Goal: Book appointment/travel/reservation

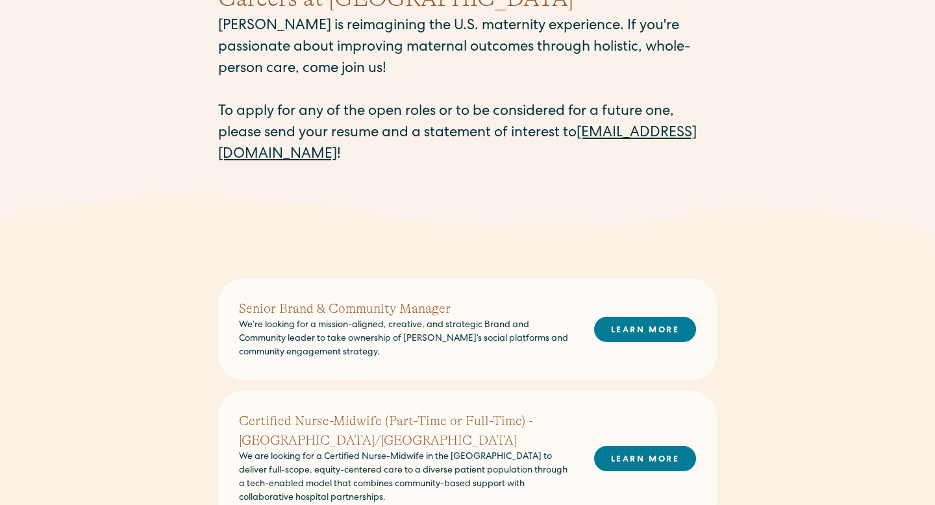
scroll to position [145, 0]
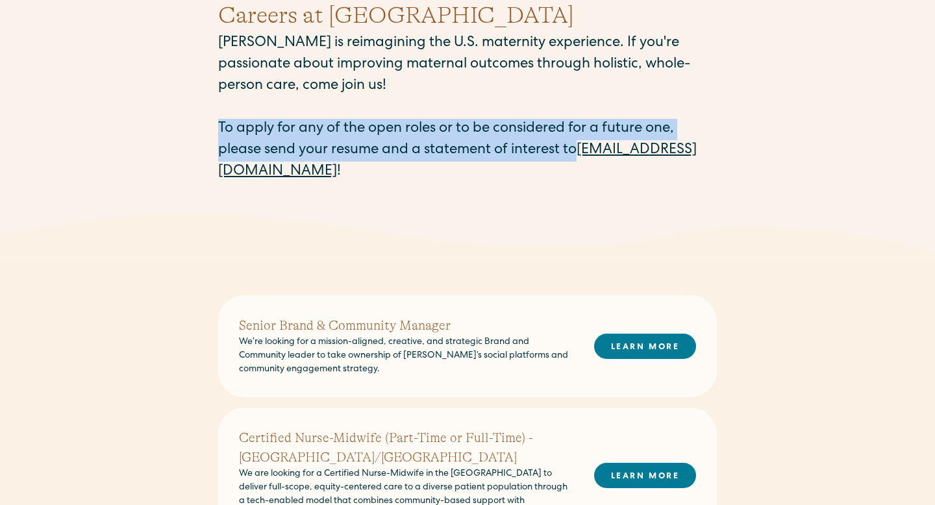
drag, startPoint x: 582, startPoint y: 149, endPoint x: 220, endPoint y: 122, distance: 363.2
click at [220, 122] on p "Millie is reimagining the U.S. maternity experience. If you're passionate about…" at bounding box center [467, 108] width 499 height 150
copy p "To apply for any of the open roles or to be considered for a future one, please…"
click at [240, 179] on link "careers@millieclinic.com" at bounding box center [457, 161] width 478 height 36
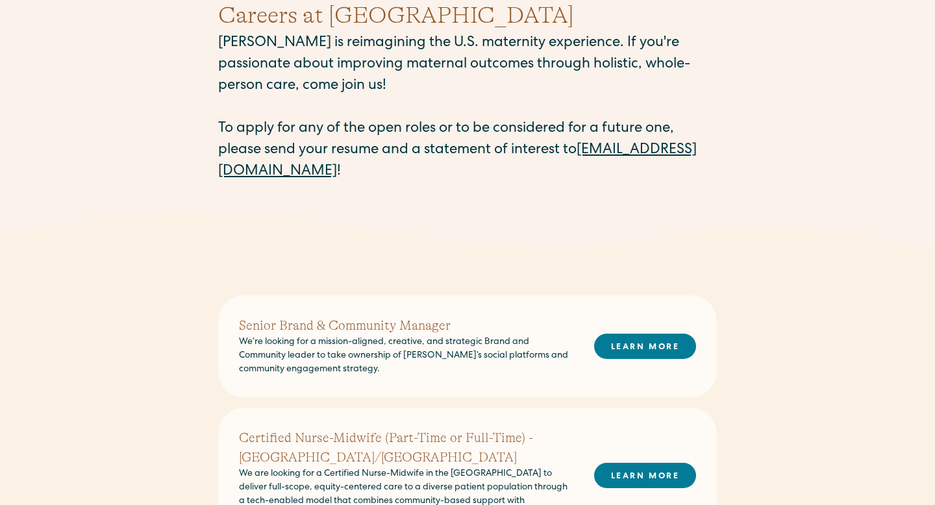
click at [208, 182] on div "Careers at Millie Millie is reimagining the U.S. maternity experience. If you'r…" at bounding box center [467, 90] width 935 height 247
drag, startPoint x: 205, startPoint y: 168, endPoint x: 373, endPoint y: 168, distance: 168.2
click at [375, 168] on div "Careers at Millie Millie is reimagining the U.S. maternity experience. If you'r…" at bounding box center [467, 90] width 935 height 247
copy link "[EMAIL_ADDRESS][DOMAIN_NAME]"
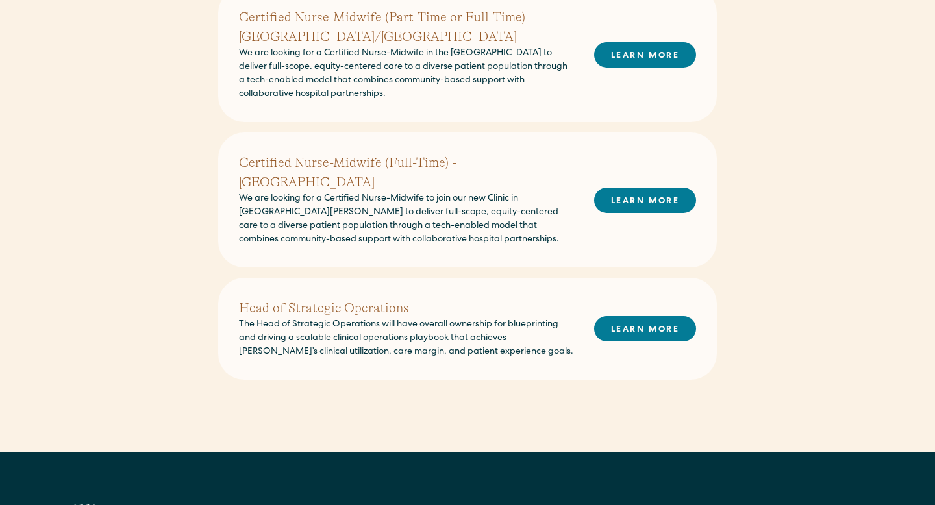
scroll to position [0, 0]
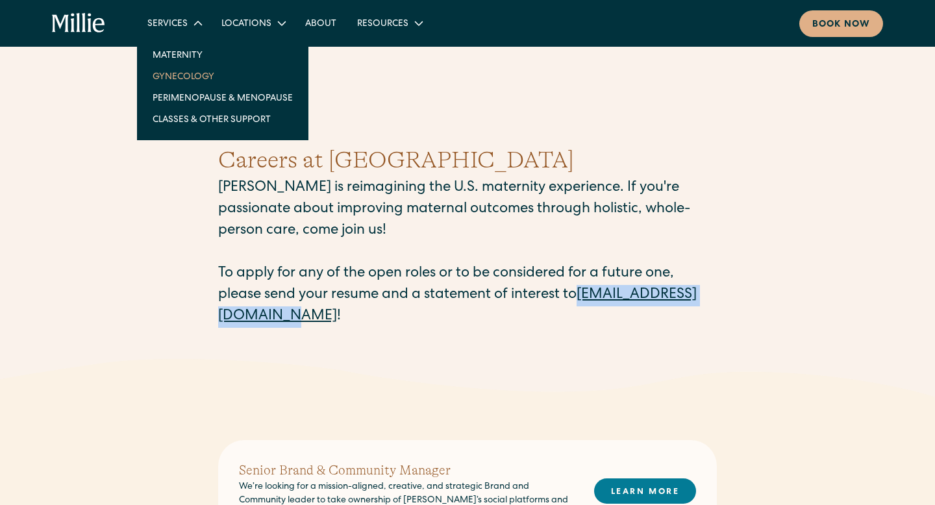
click at [179, 73] on link "Gynecology" at bounding box center [222, 76] width 161 height 21
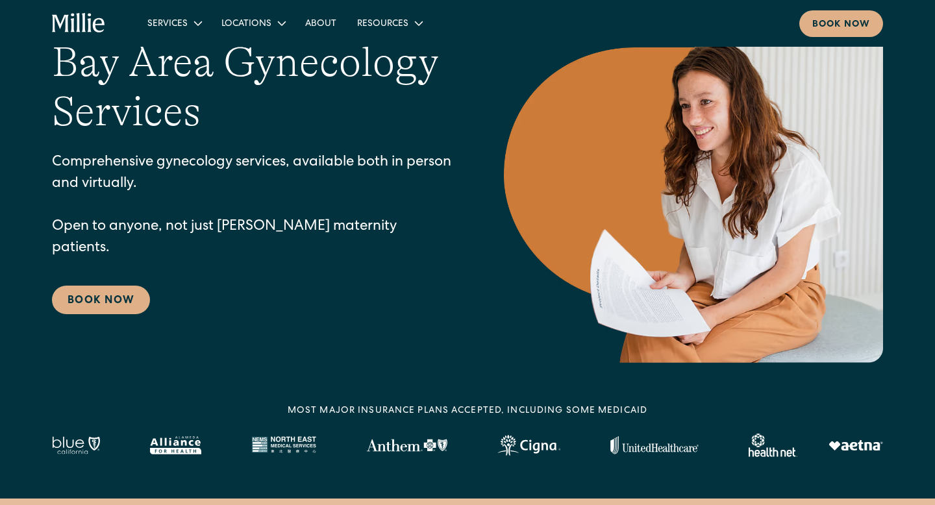
scroll to position [101, 0]
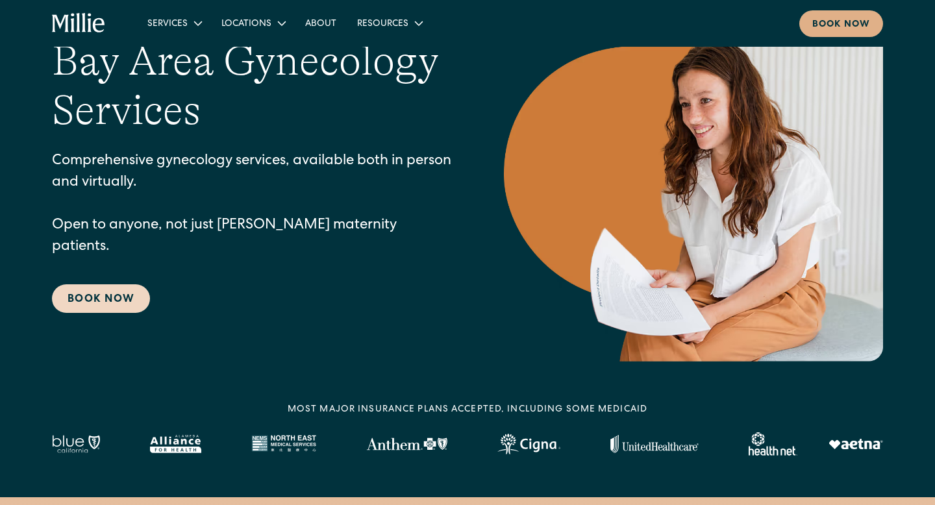
click at [113, 289] on link "Book Now" at bounding box center [101, 298] width 98 height 29
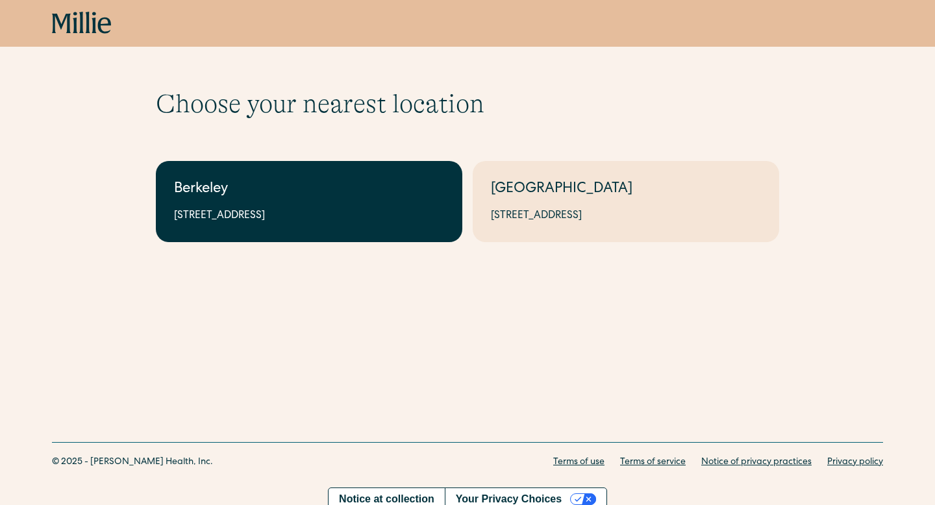
click at [242, 226] on link "Berkeley 2999 Regent St, Suite 524, Berkeley, CA 94705" at bounding box center [309, 201] width 306 height 81
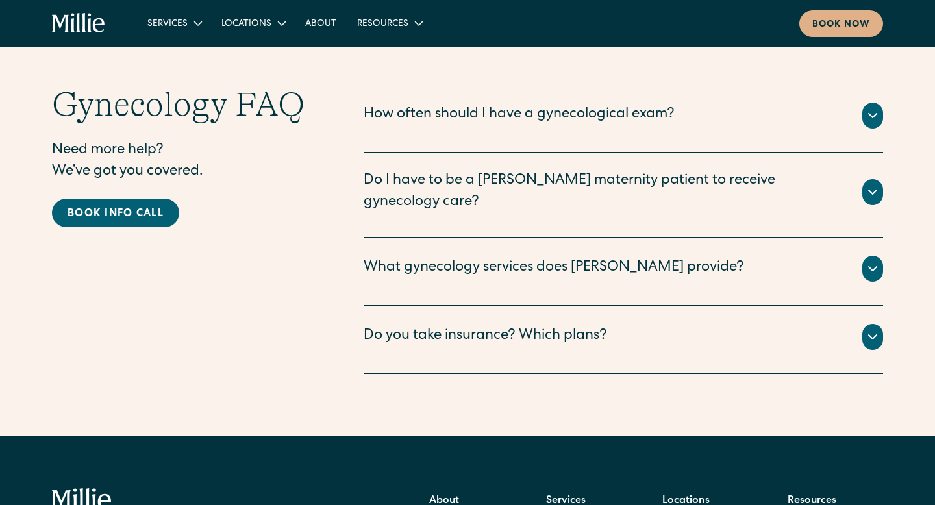
scroll to position [2365, 0]
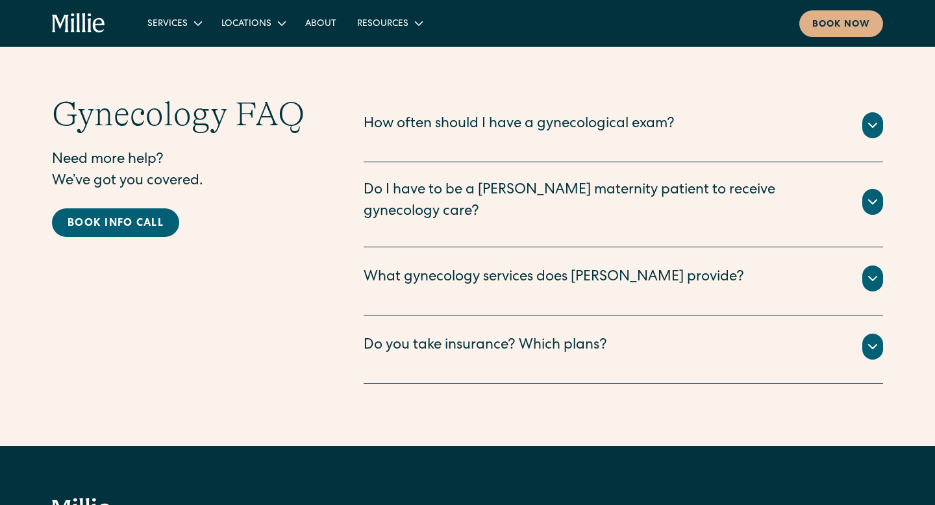
click at [875, 271] on icon at bounding box center [873, 279] width 16 height 16
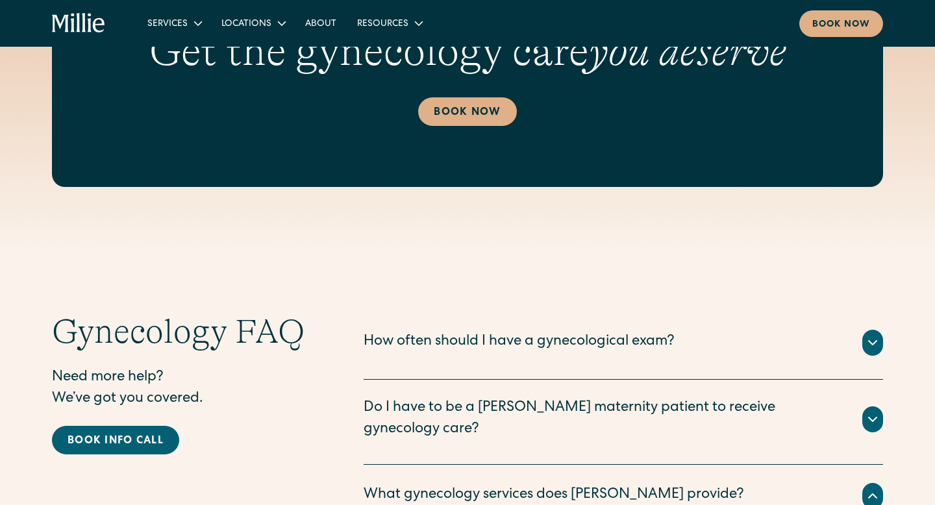
scroll to position [1795, 0]
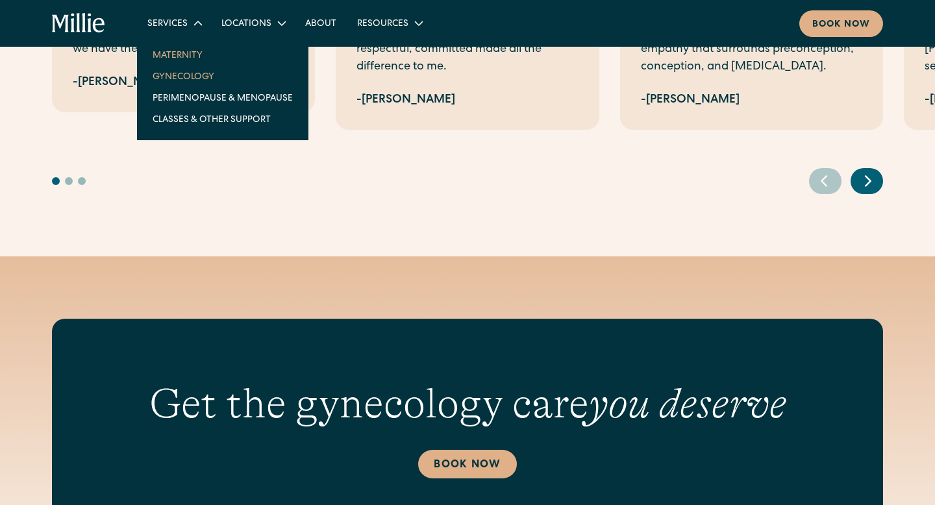
click at [184, 53] on link "Maternity" at bounding box center [222, 54] width 161 height 21
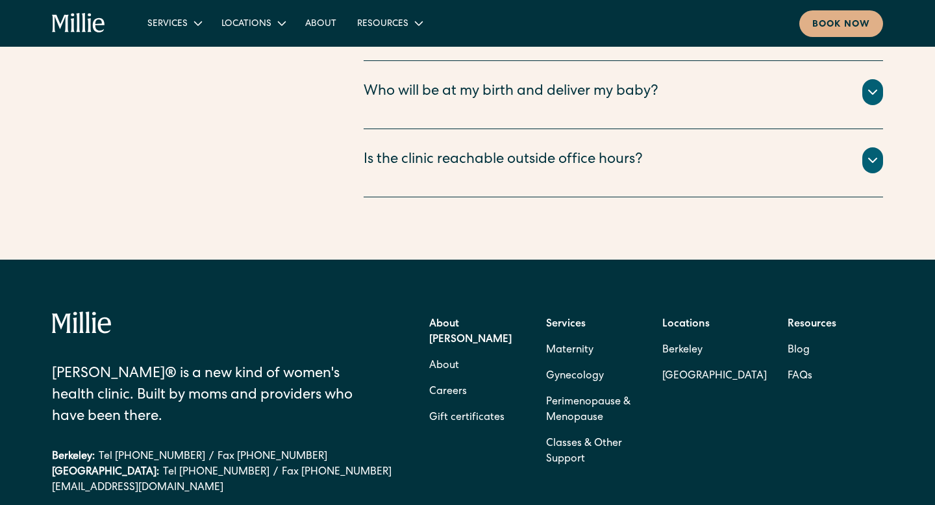
scroll to position [4930, 0]
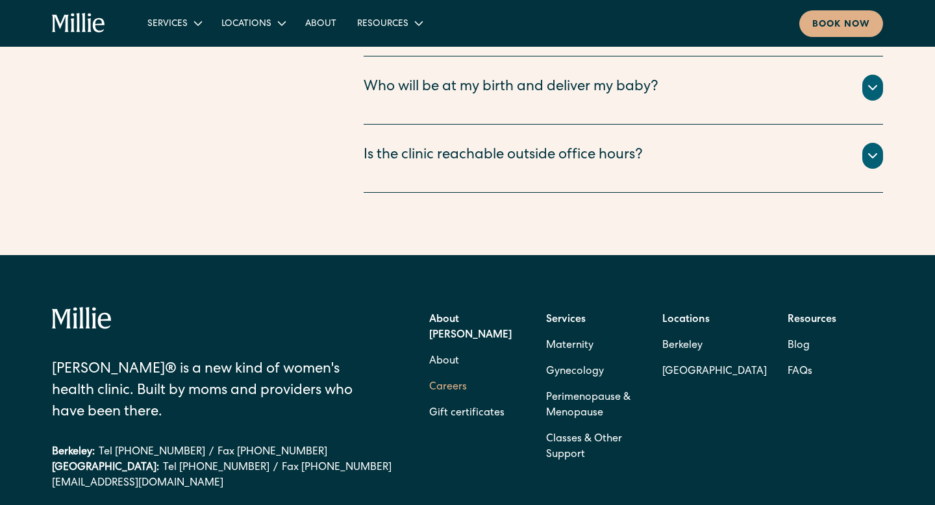
click at [458, 375] on link "Careers" at bounding box center [448, 388] width 38 height 26
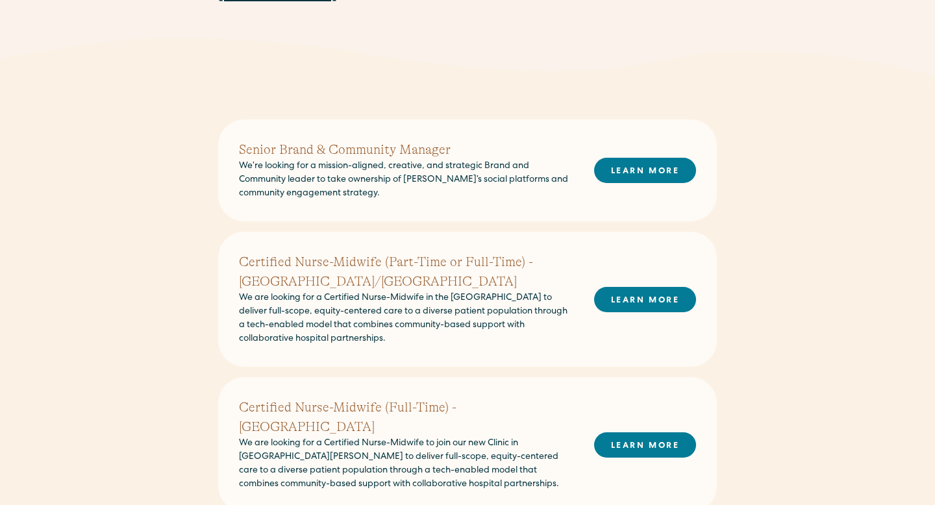
scroll to position [325, 0]
